Goal: Browse casually

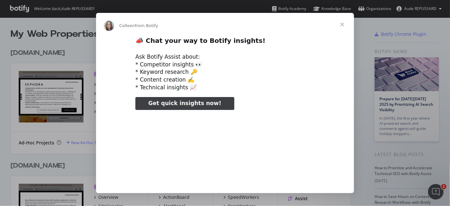
type input "75159"
click at [344, 25] on span "Close" at bounding box center [342, 24] width 23 height 23
